Goal: Task Accomplishment & Management: Manage account settings

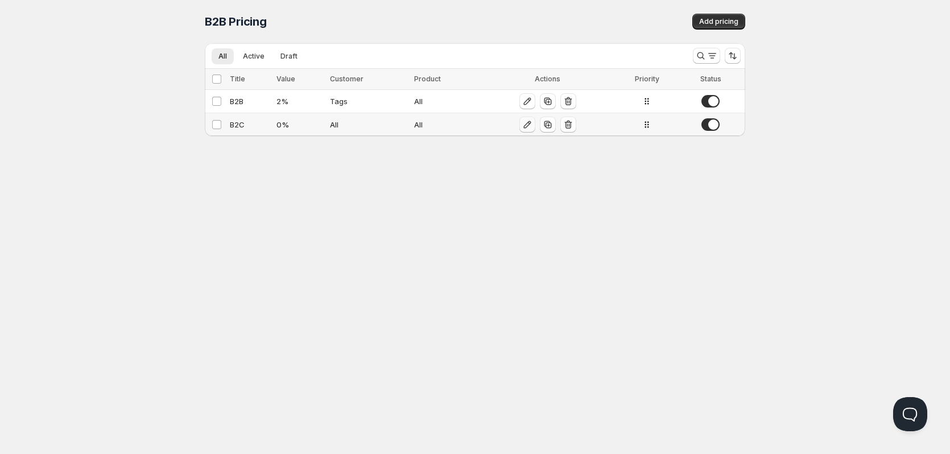
click at [529, 125] on icon "button" at bounding box center [527, 124] width 11 height 11
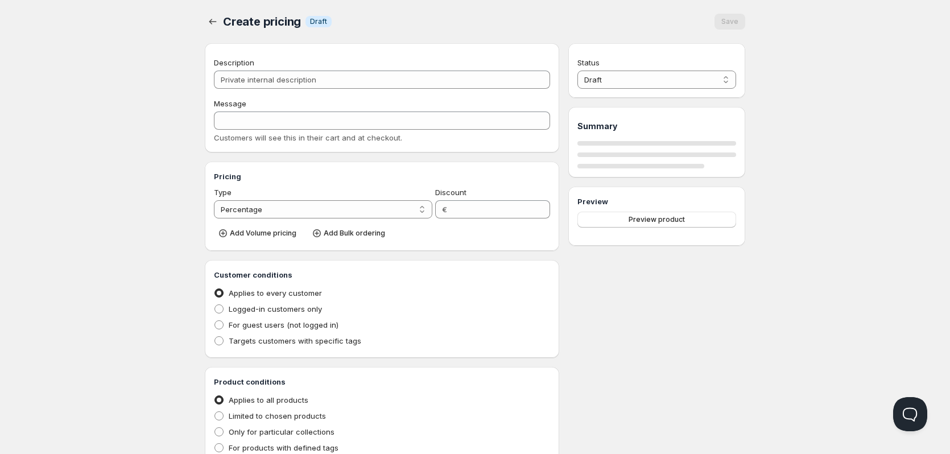
type input "B2C"
type input "0"
radio input "true"
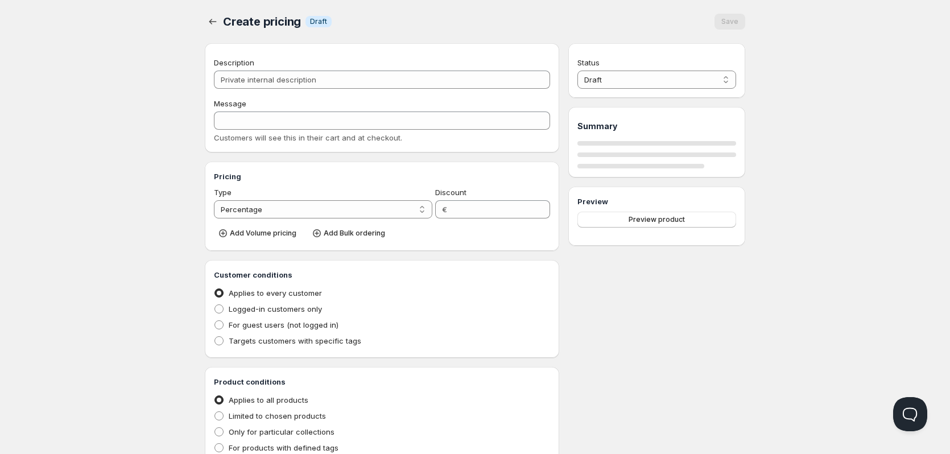
select select "1"
select select "2"
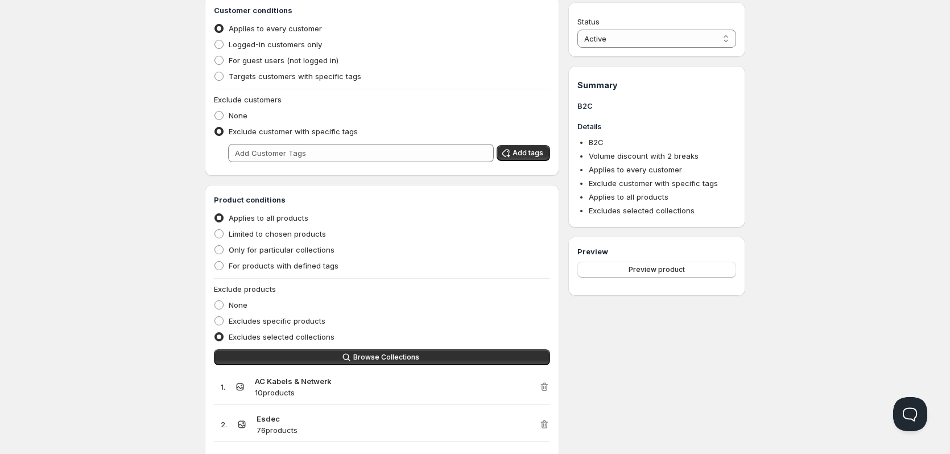
scroll to position [626, 0]
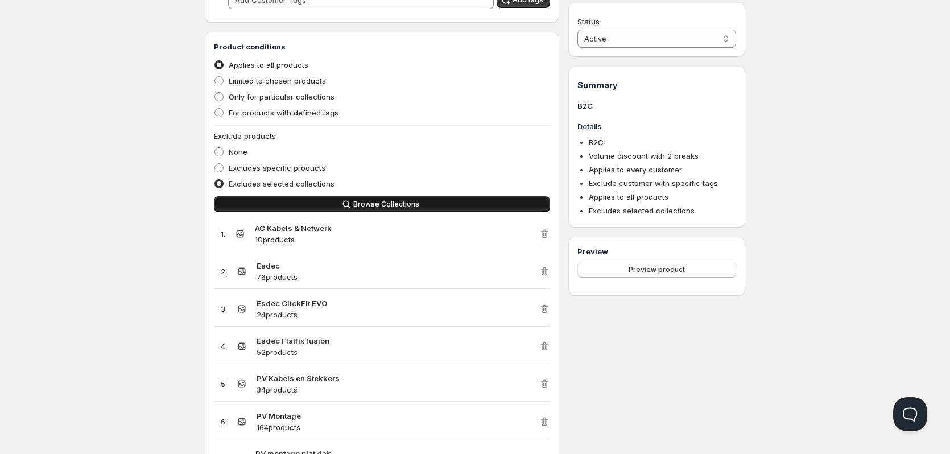
click at [448, 206] on button "Browse Collections" at bounding box center [382, 204] width 336 height 16
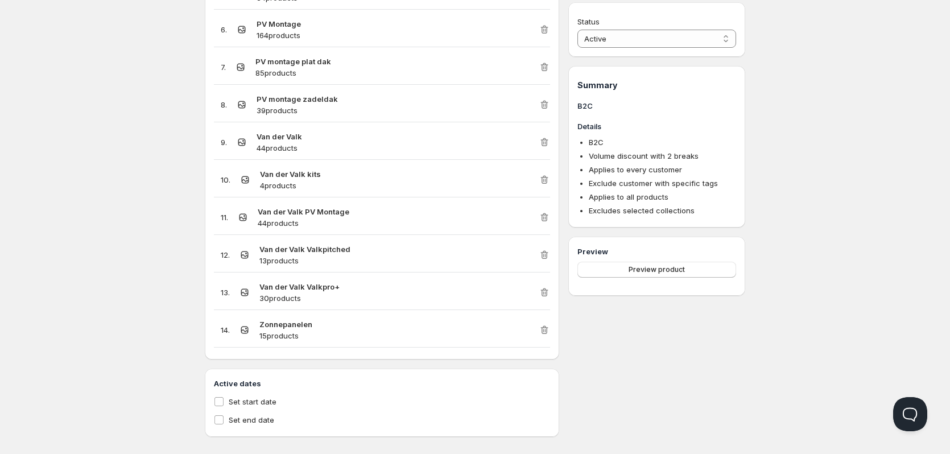
scroll to position [1024, 0]
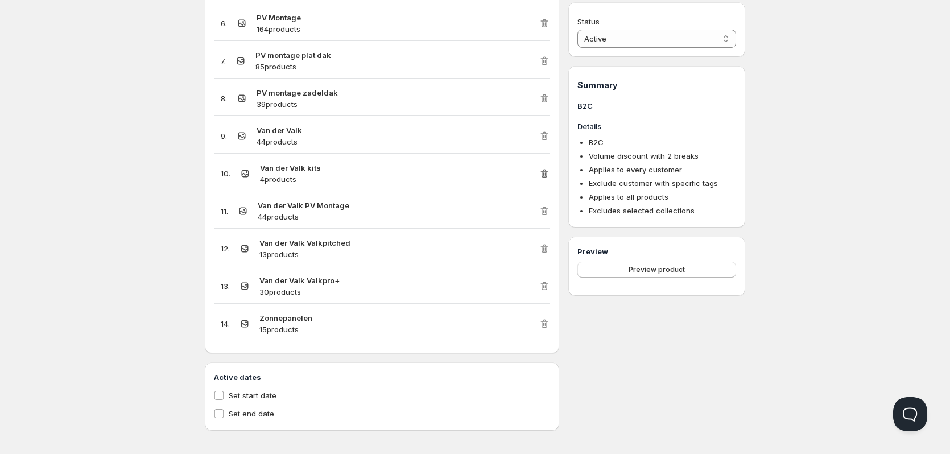
click at [546, 173] on icon "button" at bounding box center [544, 173] width 11 height 11
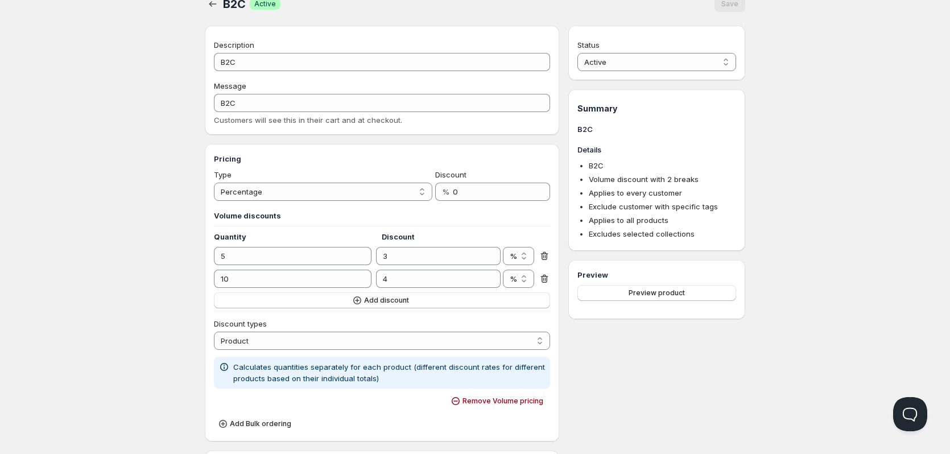
scroll to position [0, 0]
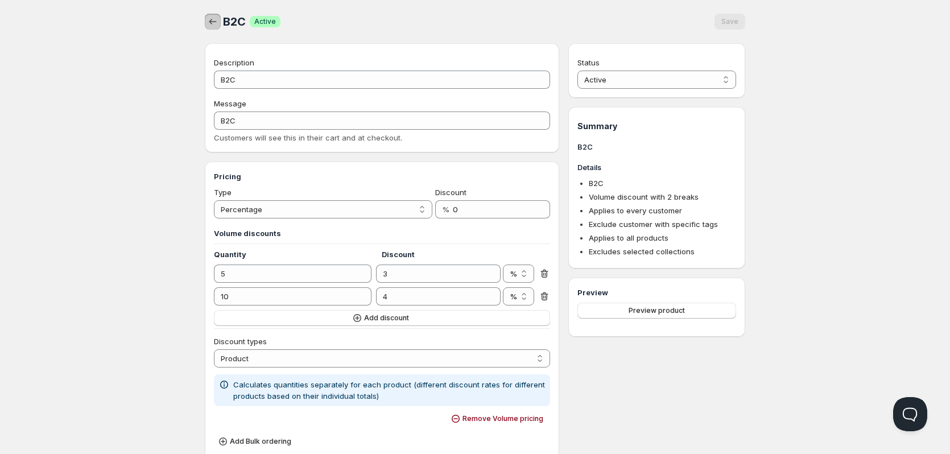
click at [206, 23] on button "button" at bounding box center [213, 22] width 16 height 16
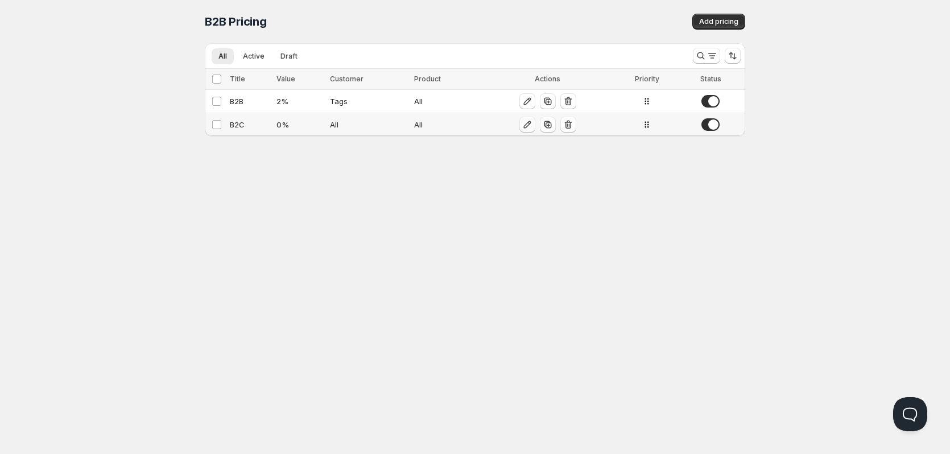
click at [529, 127] on icon "button" at bounding box center [527, 124] width 11 height 11
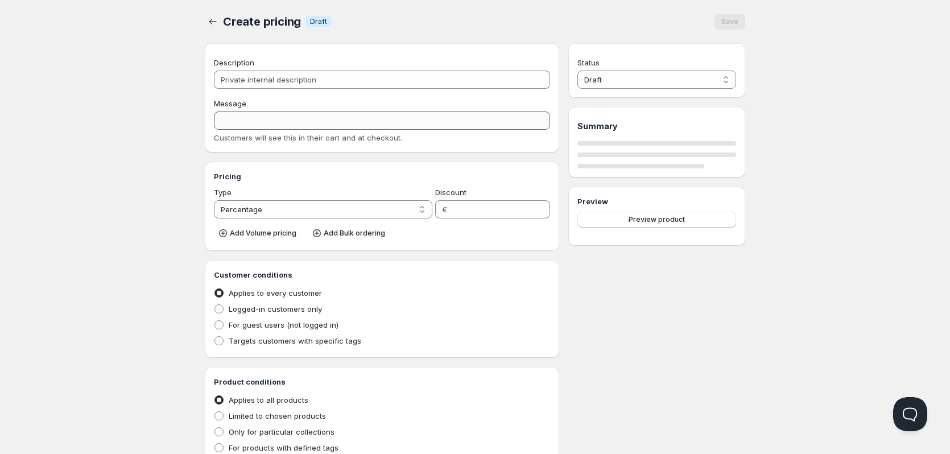
type input "B2C"
type input "0"
radio input "true"
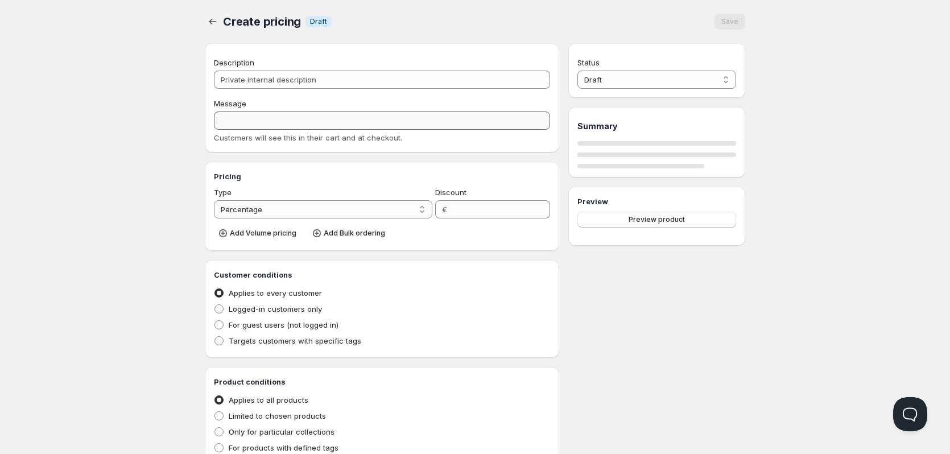
select select "1"
select select "2"
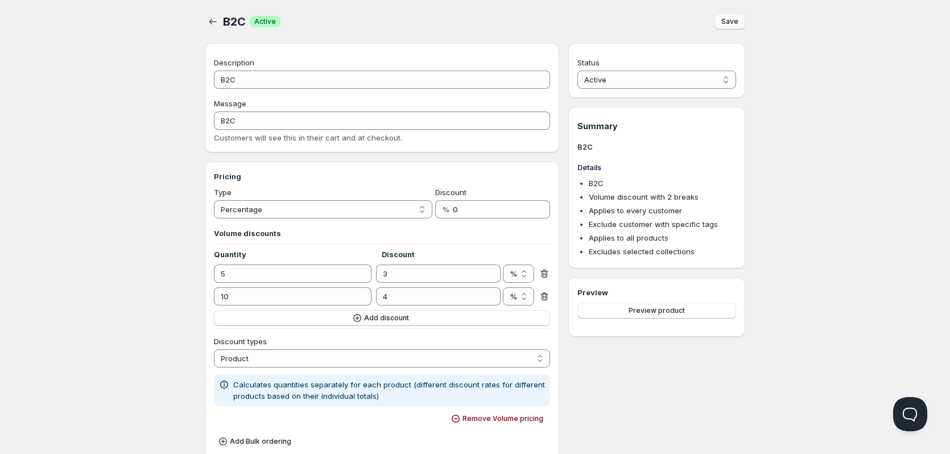
click at [727, 24] on span "Save" at bounding box center [729, 21] width 17 height 9
click at [211, 21] on icon "button" at bounding box center [212, 22] width 7 height 6
